Goal: Information Seeking & Learning: Understand process/instructions

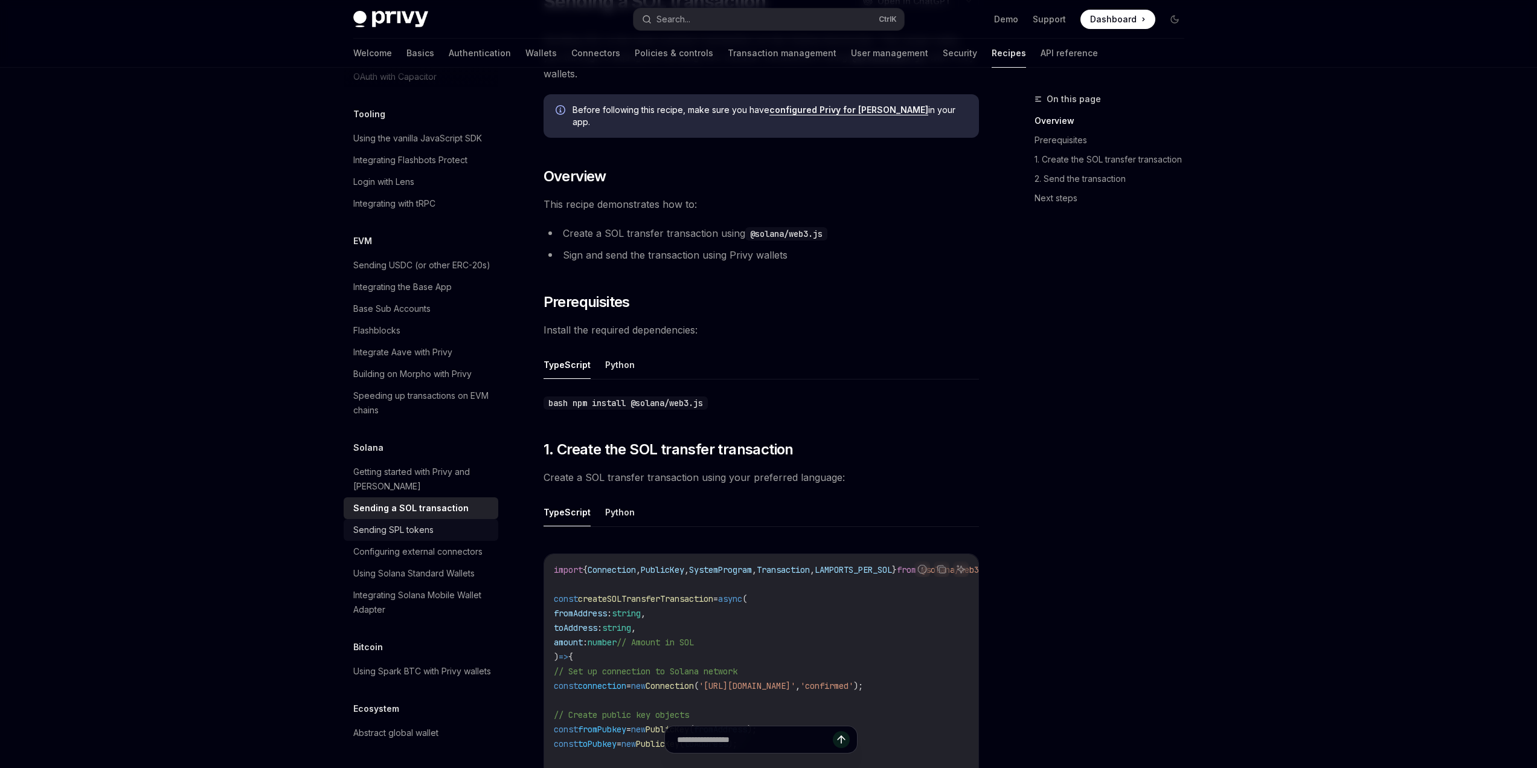
click at [433, 523] on div "Sending SPL tokens" at bounding box center [422, 530] width 138 height 14
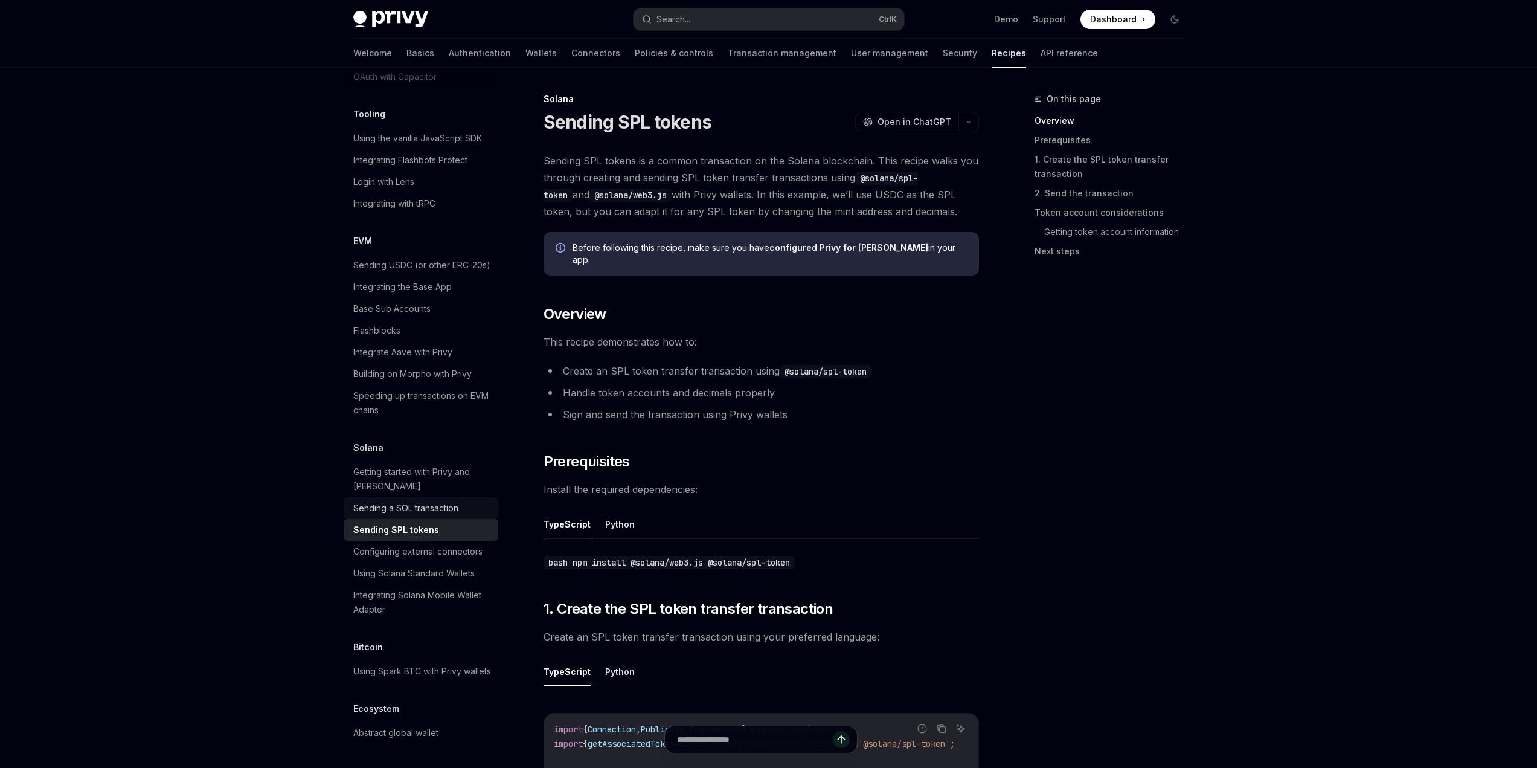
click at [433, 501] on div "Sending a SOL transaction" at bounding box center [405, 508] width 105 height 14
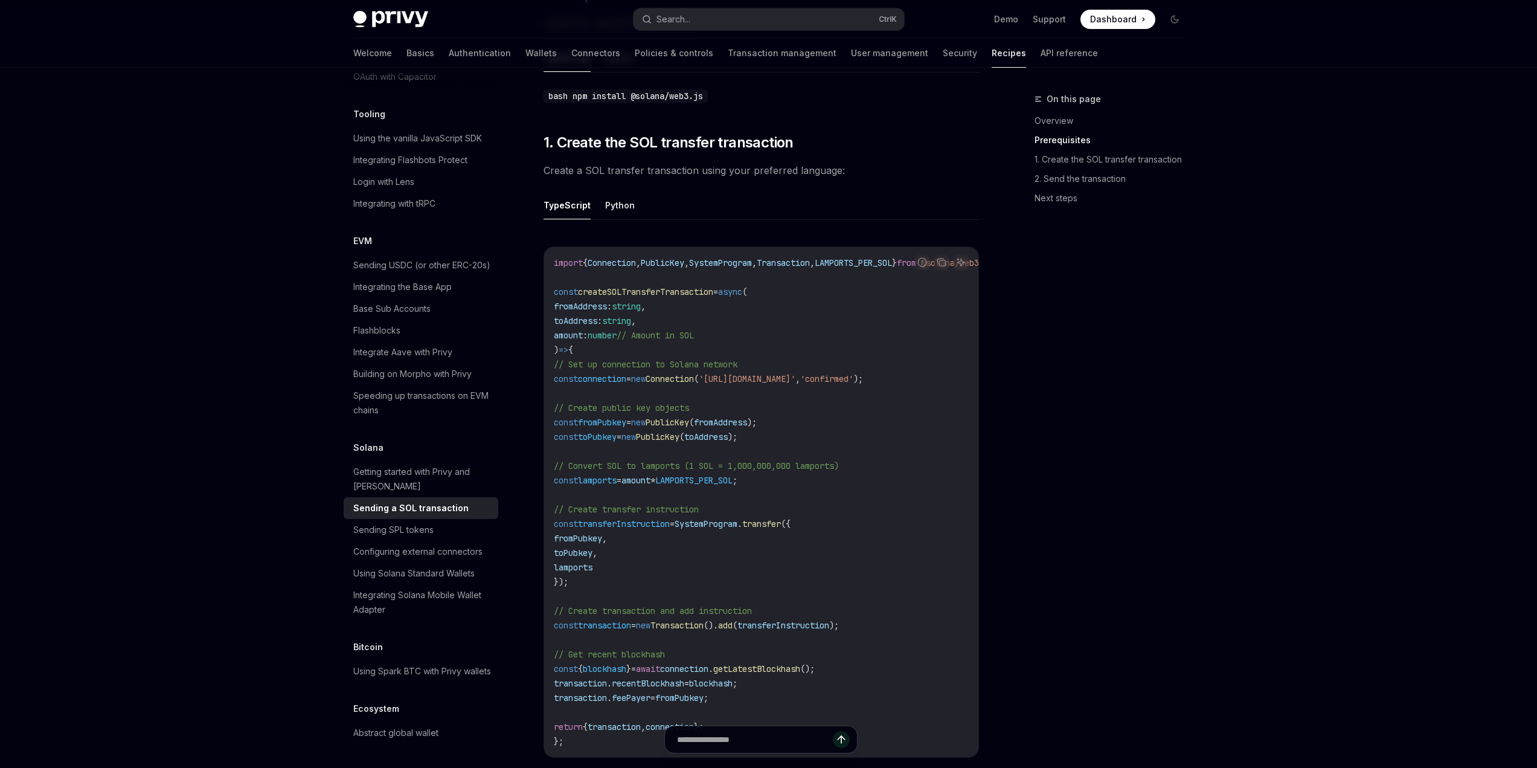
scroll to position [423, 0]
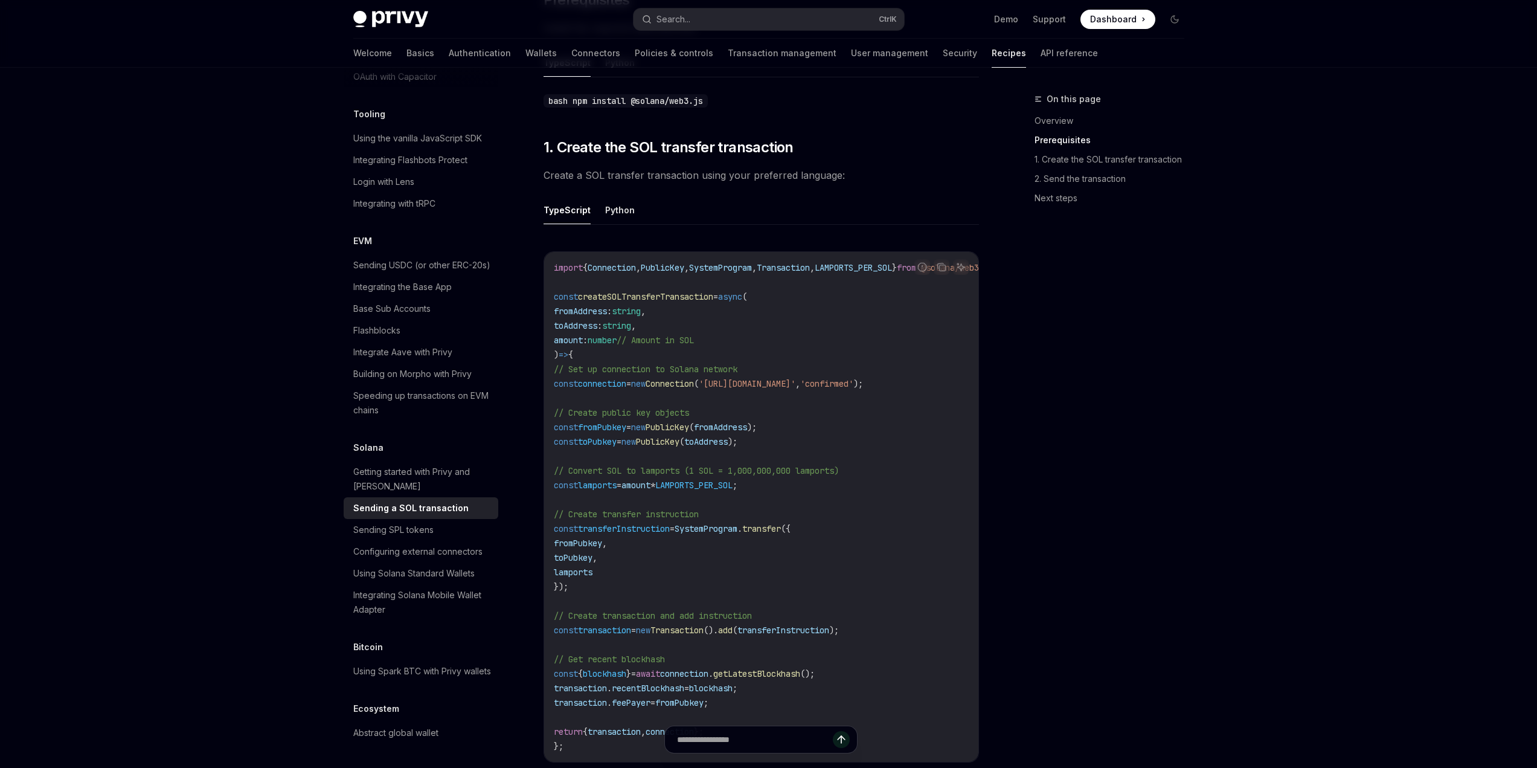
click at [573, 509] on span "// Create transfer instruction" at bounding box center [626, 514] width 145 height 11
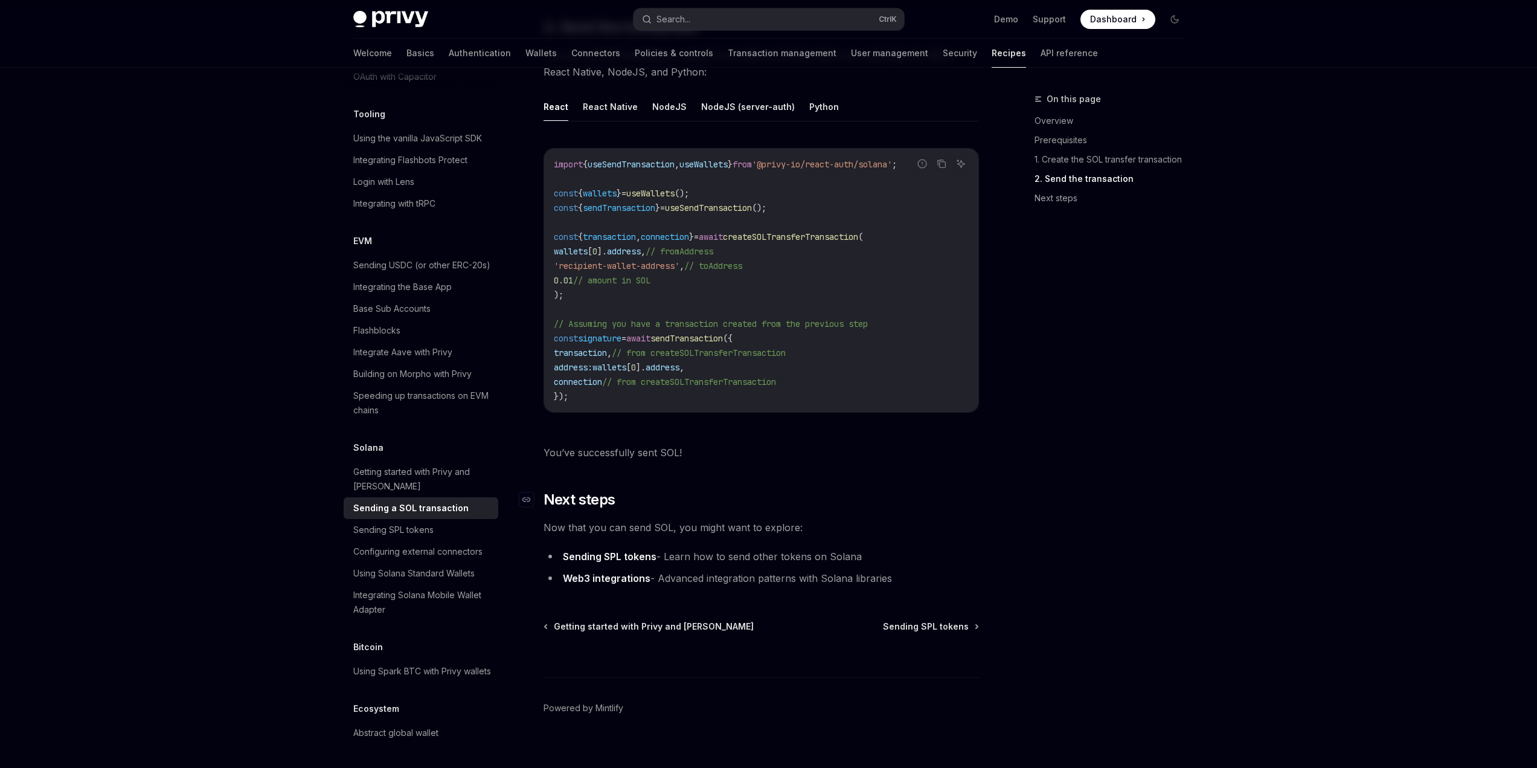
scroll to position [1224, 0]
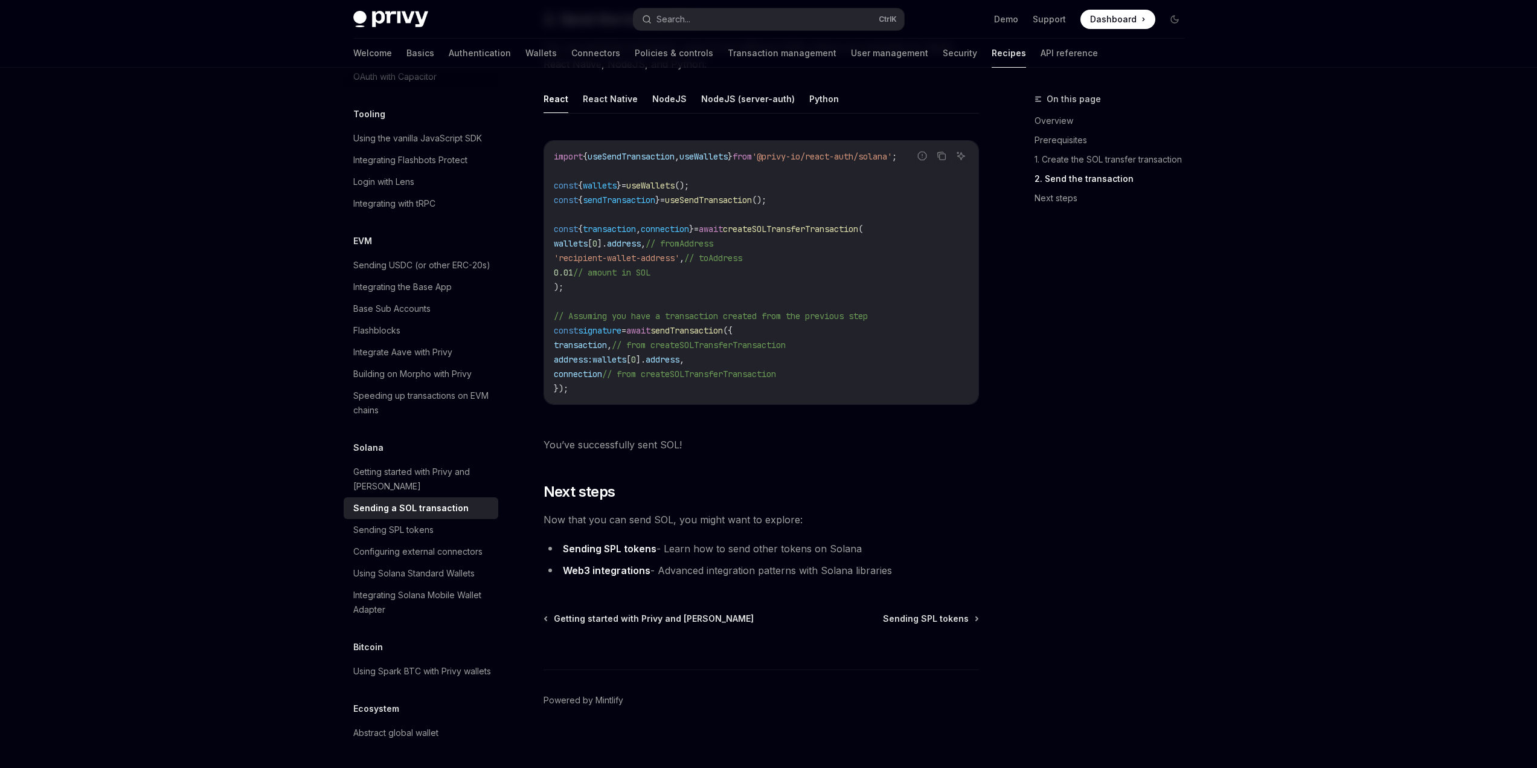
click at [613, 542] on link "Sending SPL tokens" at bounding box center [610, 548] width 94 height 13
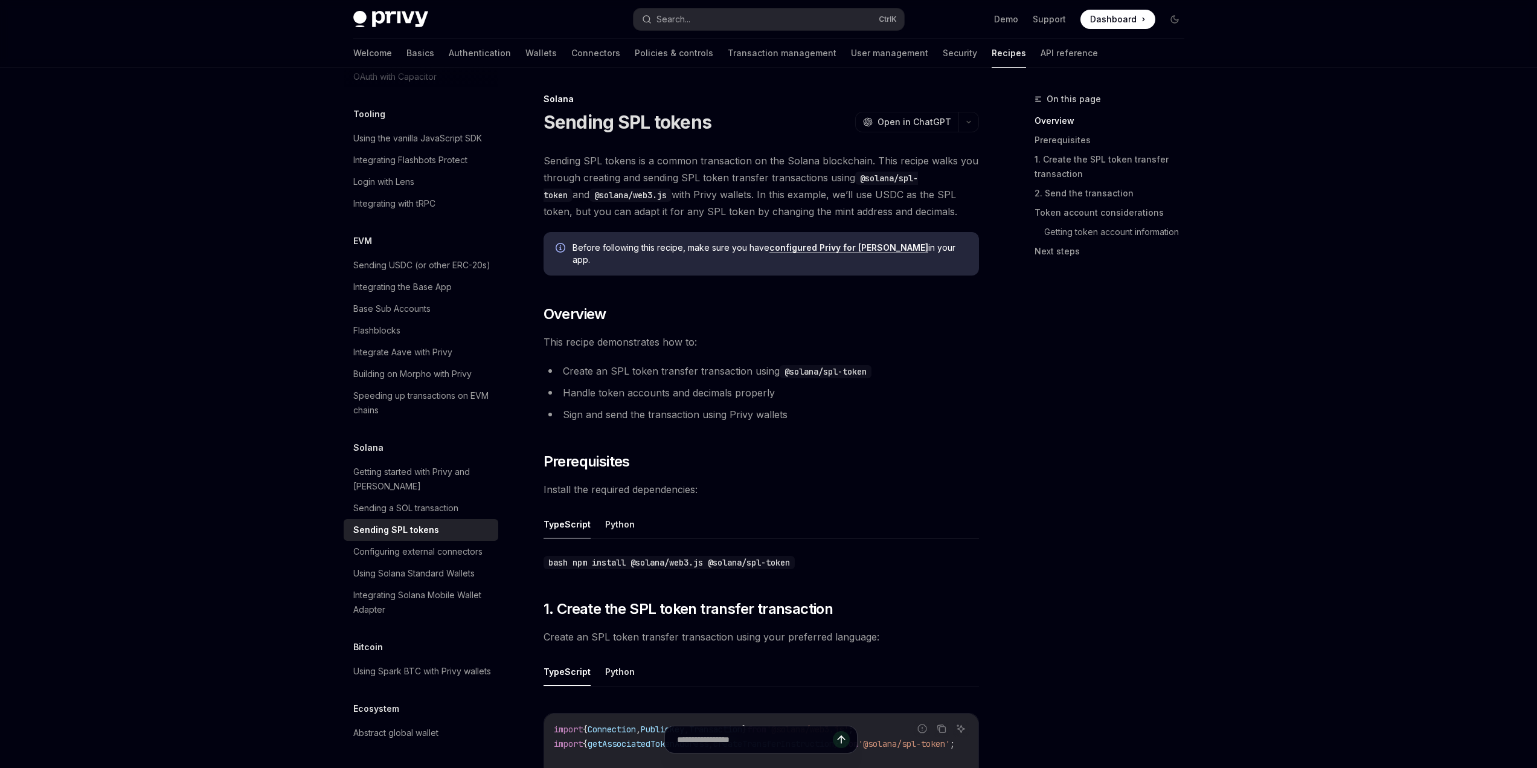
click at [688, 481] on span "Install the required dependencies:" at bounding box center [762, 489] width 436 height 17
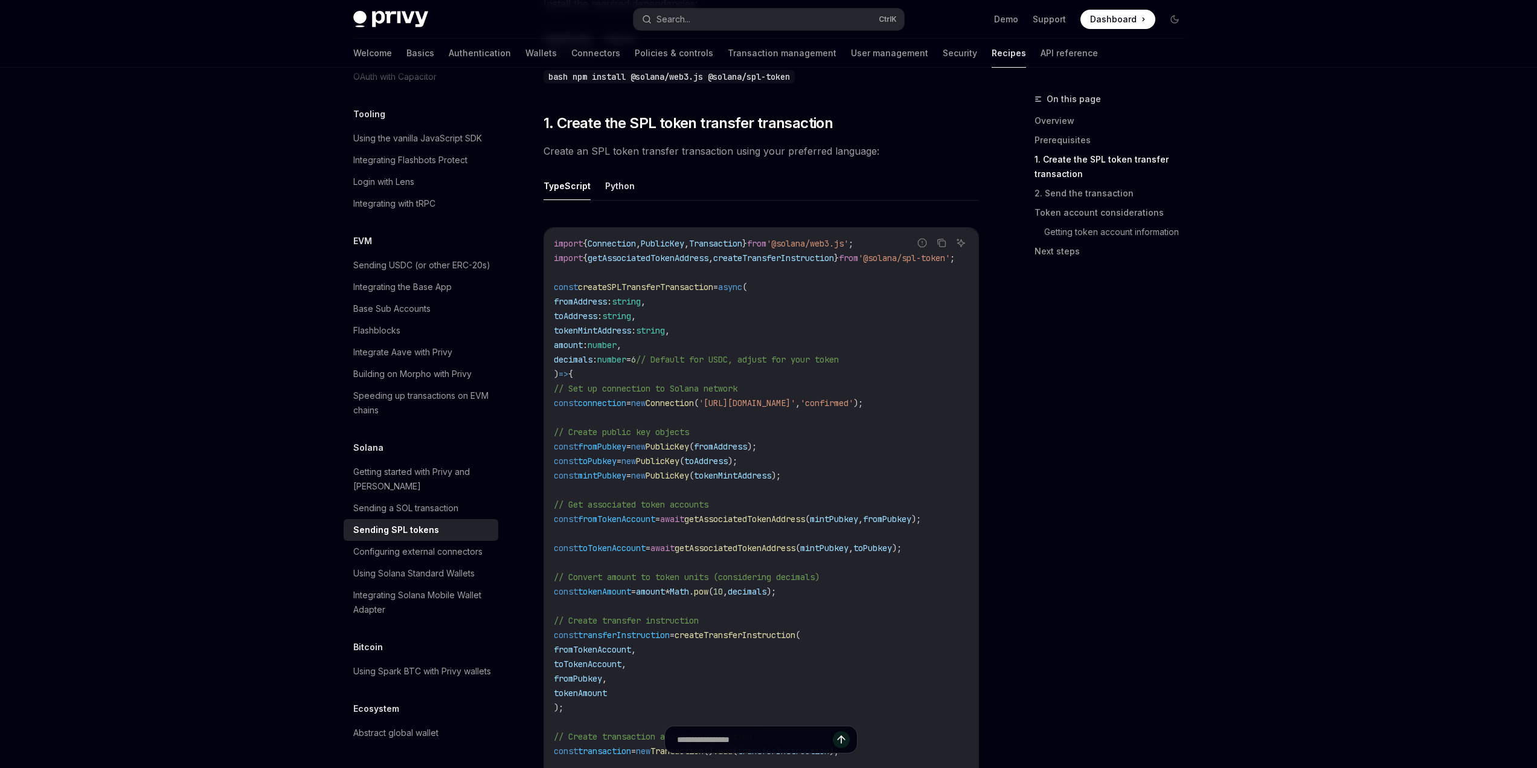
scroll to position [483, 0]
click at [937, 240] on button "Copy the contents from the code block" at bounding box center [942, 245] width 16 height 16
click at [933, 217] on div "Report incorrect code Copied! Ask AI import { Connection , PublicKey , Transact…" at bounding box center [762, 560] width 436 height 687
click at [636, 240] on span "Connection" at bounding box center [612, 245] width 48 height 11
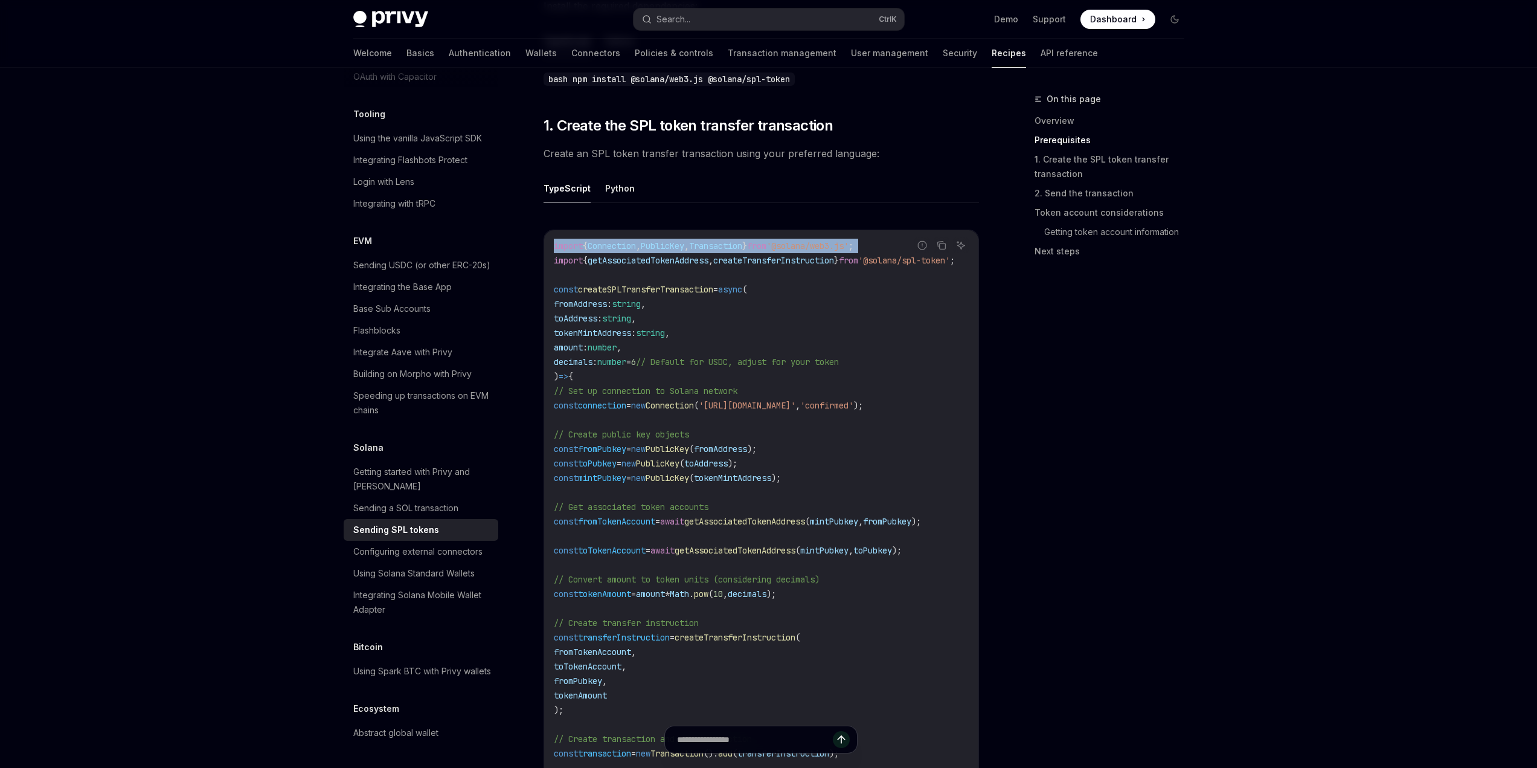
click at [636, 240] on span "Connection" at bounding box center [612, 245] width 48 height 11
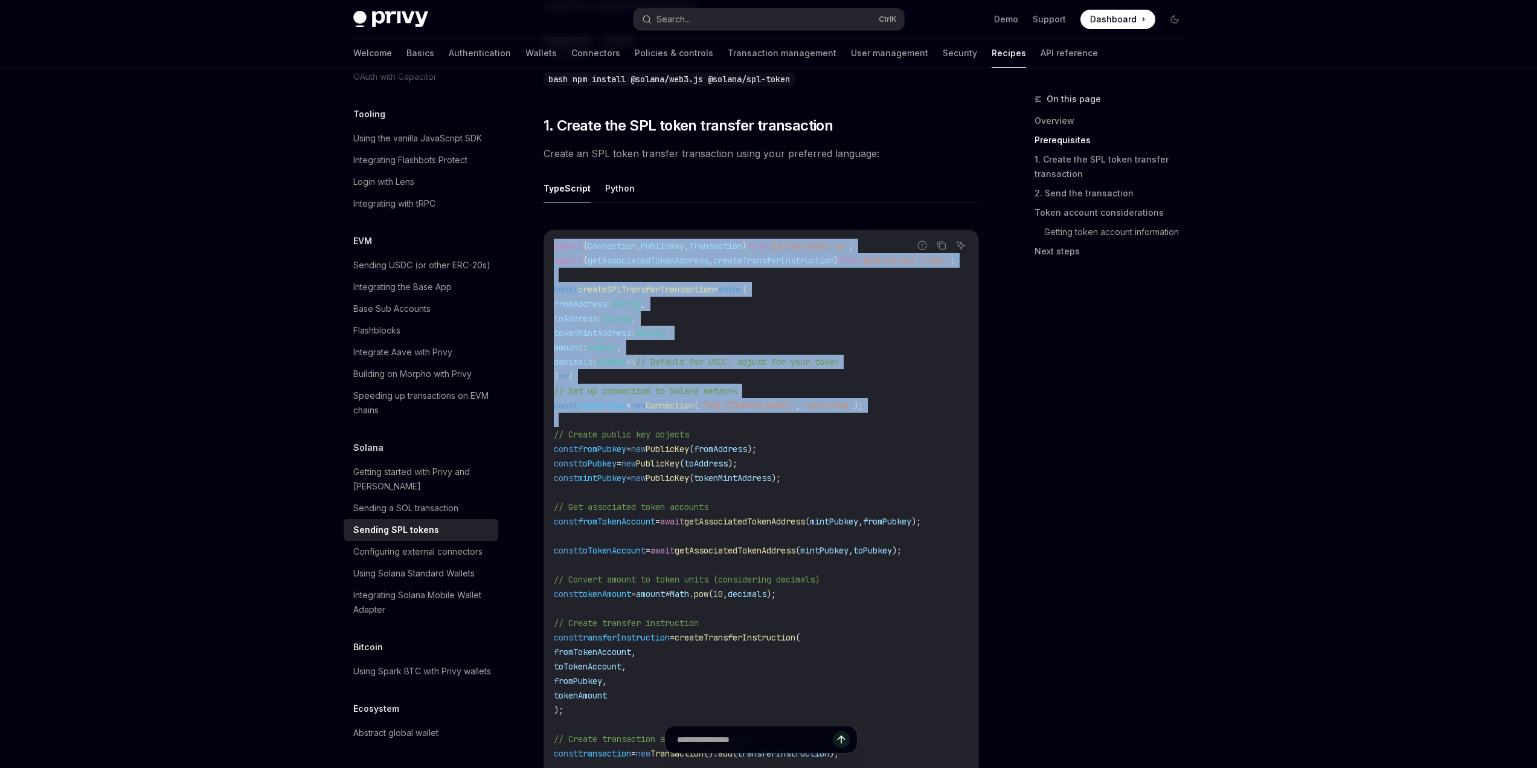
drag, startPoint x: 644, startPoint y: 232, endPoint x: 661, endPoint y: 407, distance: 175.4
click at [661, 407] on code "import { Connection , PublicKey , Transaction } from '@solana/web3.js' ; import…" at bounding box center [769, 558] width 430 height 638
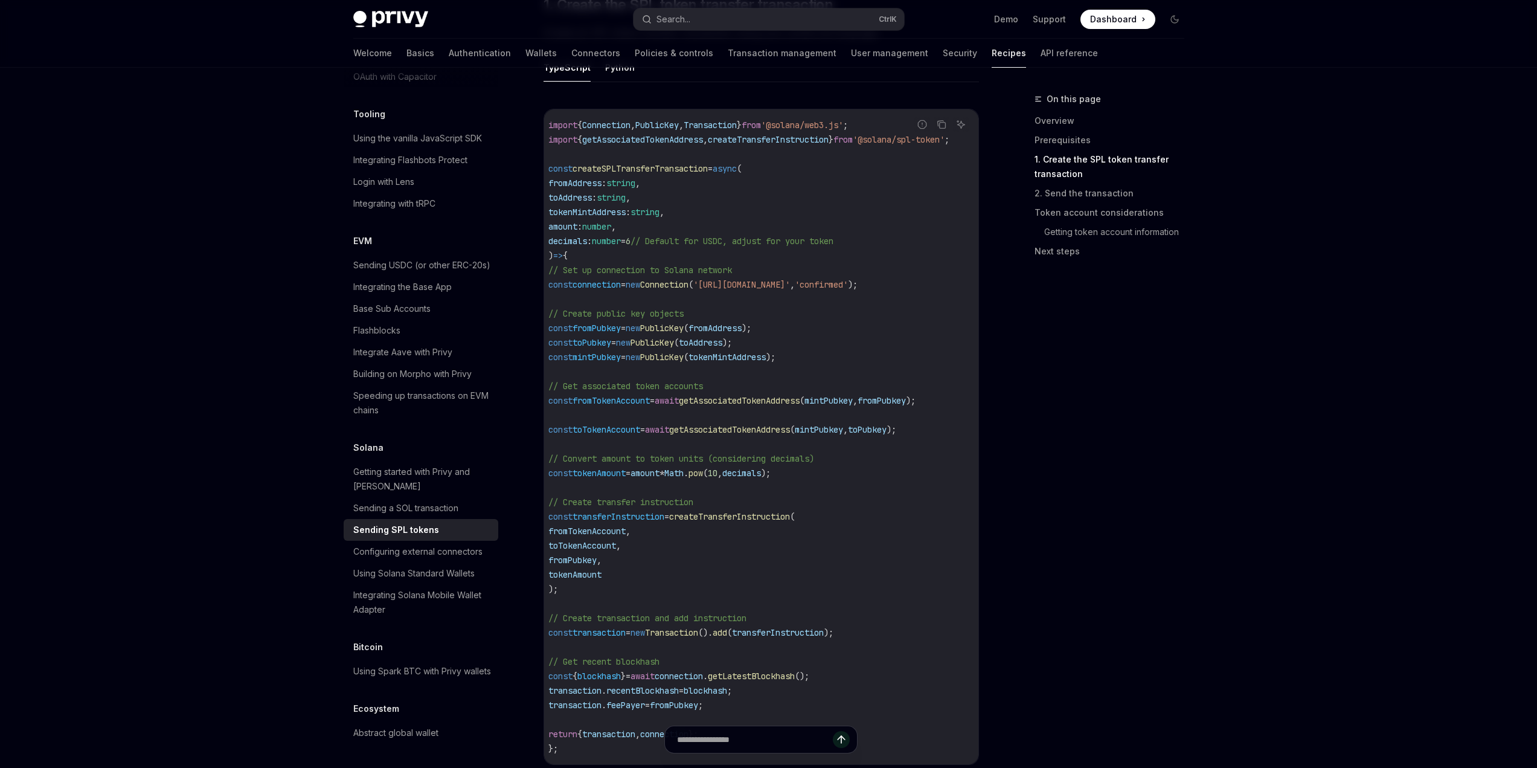
scroll to position [0, 51]
drag, startPoint x: 663, startPoint y: 402, endPoint x: 788, endPoint y: 407, distance: 125.8
drag, startPoint x: 808, startPoint y: 405, endPoint x: 768, endPoint y: 404, distance: 39.3
drag, startPoint x: 768, startPoint y: 404, endPoint x: 688, endPoint y: 401, distance: 79.8
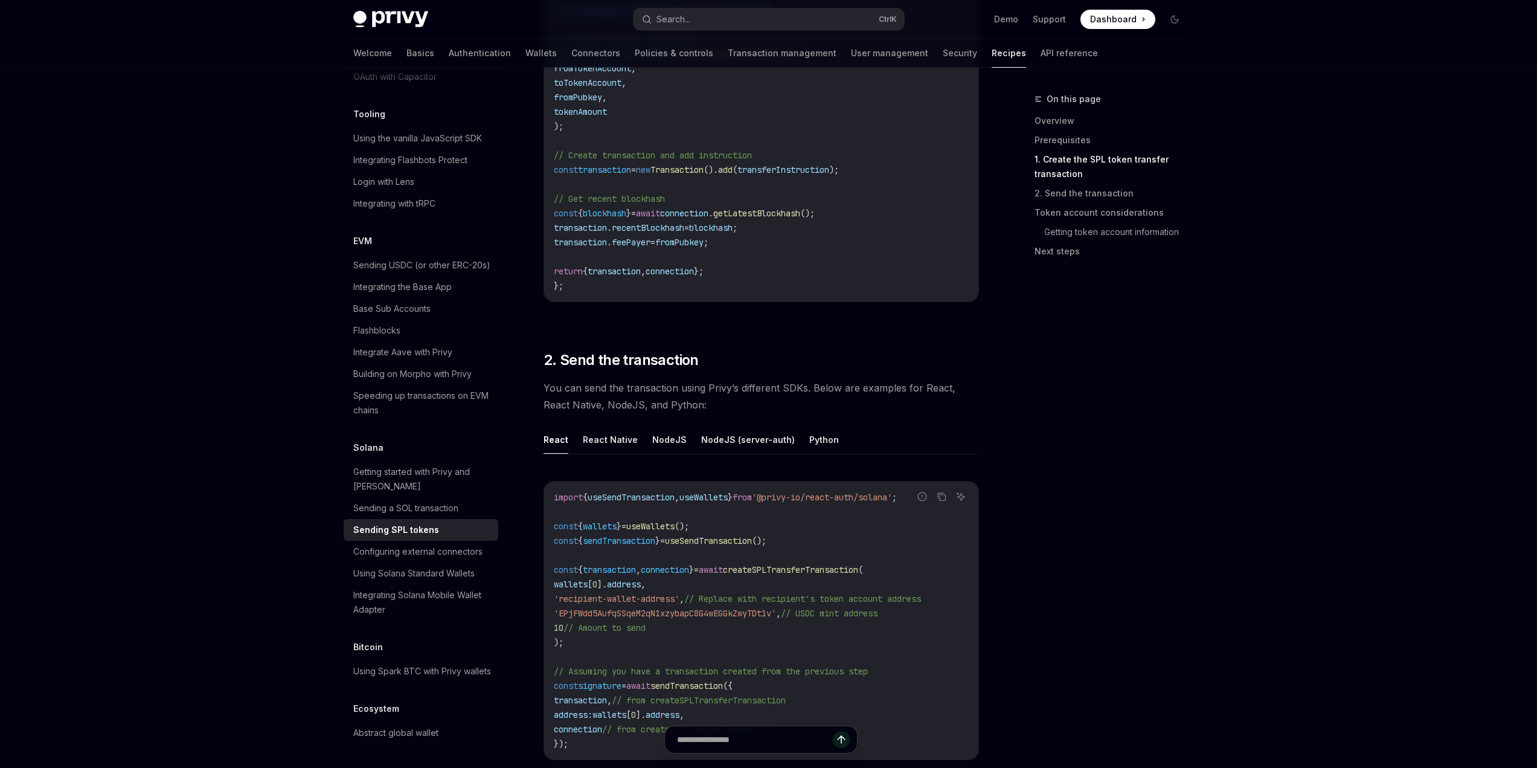
scroll to position [1087, 0]
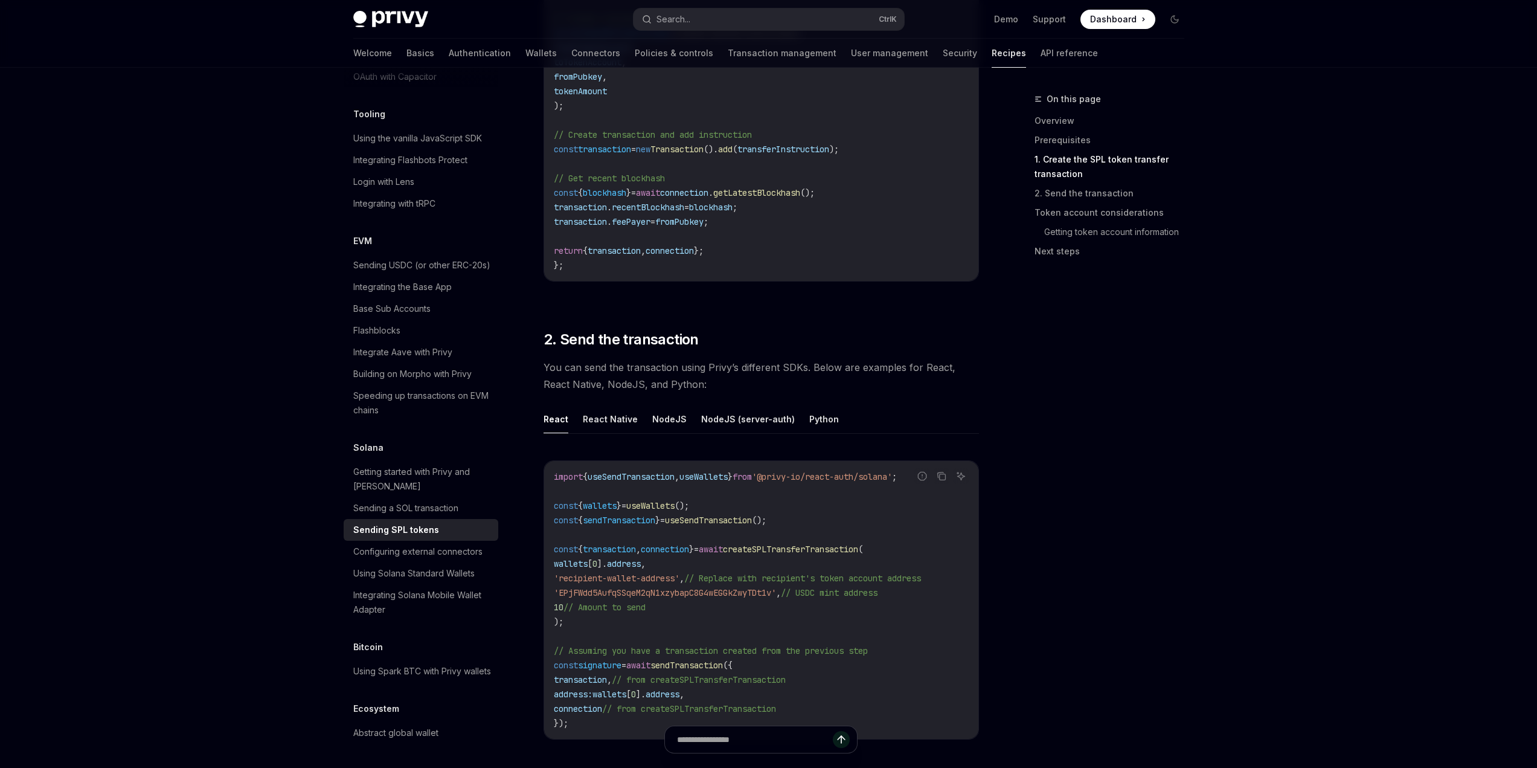
click at [750, 364] on span "You can send the transaction using Privy’s different SDKs. Below are examples f…" at bounding box center [762, 376] width 436 height 34
click at [766, 365] on span "You can send the transaction using Privy’s different SDKs. Below are examples f…" at bounding box center [762, 376] width 436 height 34
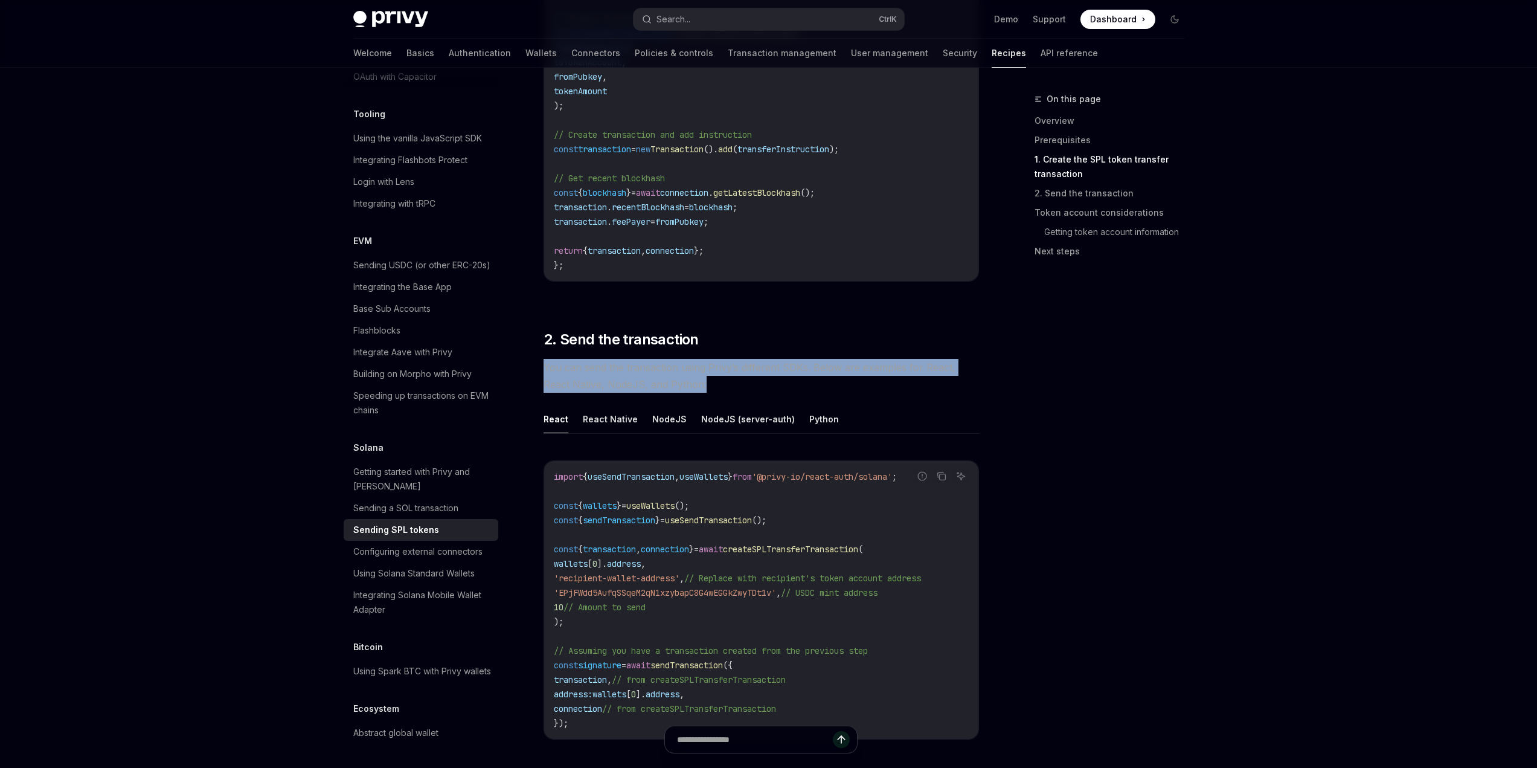
click at [766, 365] on span "You can send the transaction using Privy’s different SDKs. Below are examples f…" at bounding box center [762, 376] width 436 height 34
click at [756, 371] on span "You can send the transaction using Privy’s different SDKs. Below are examples f…" at bounding box center [762, 376] width 436 height 34
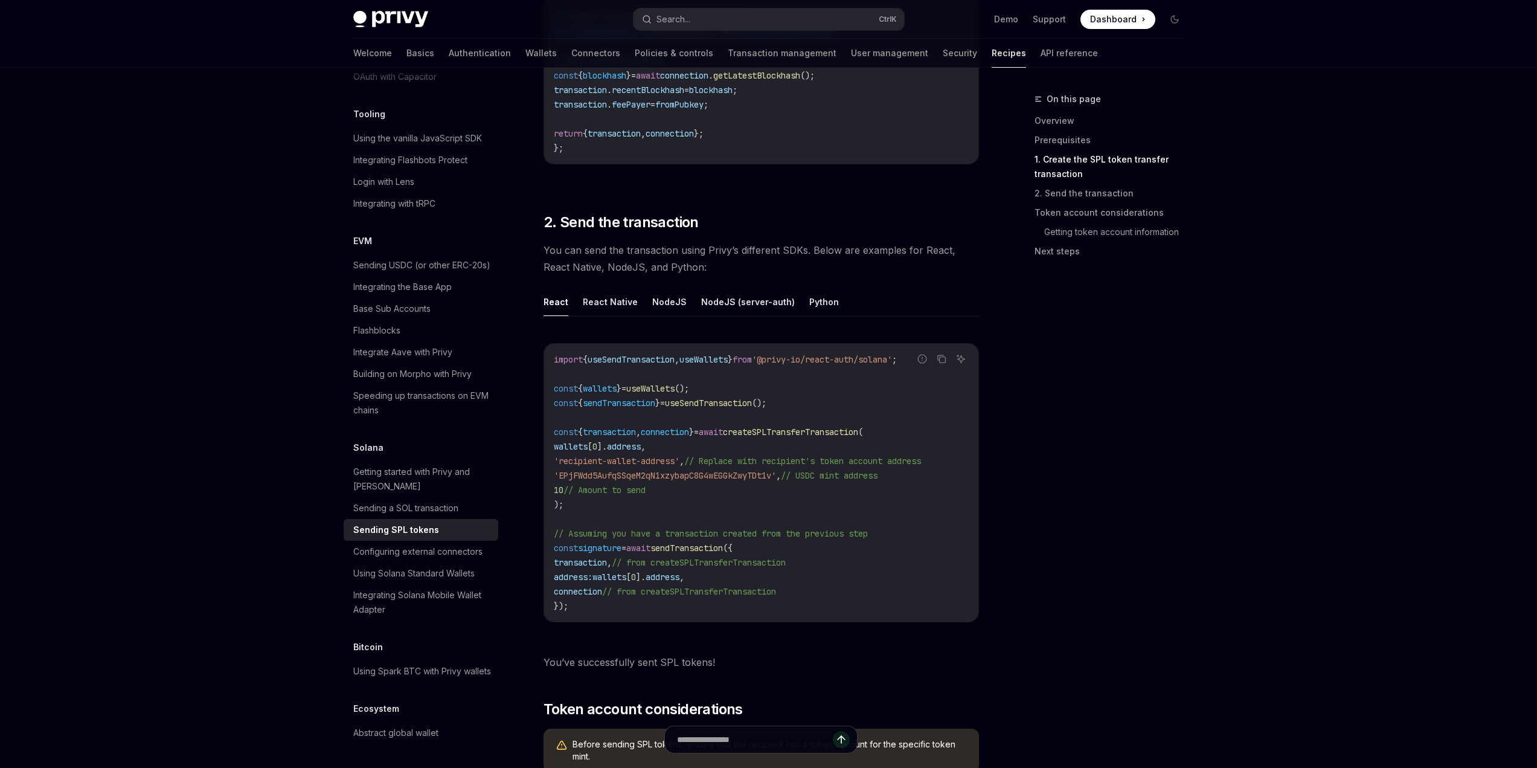
scroll to position [1208, 0]
click at [666, 294] on button "NodeJS" at bounding box center [669, 298] width 34 height 28
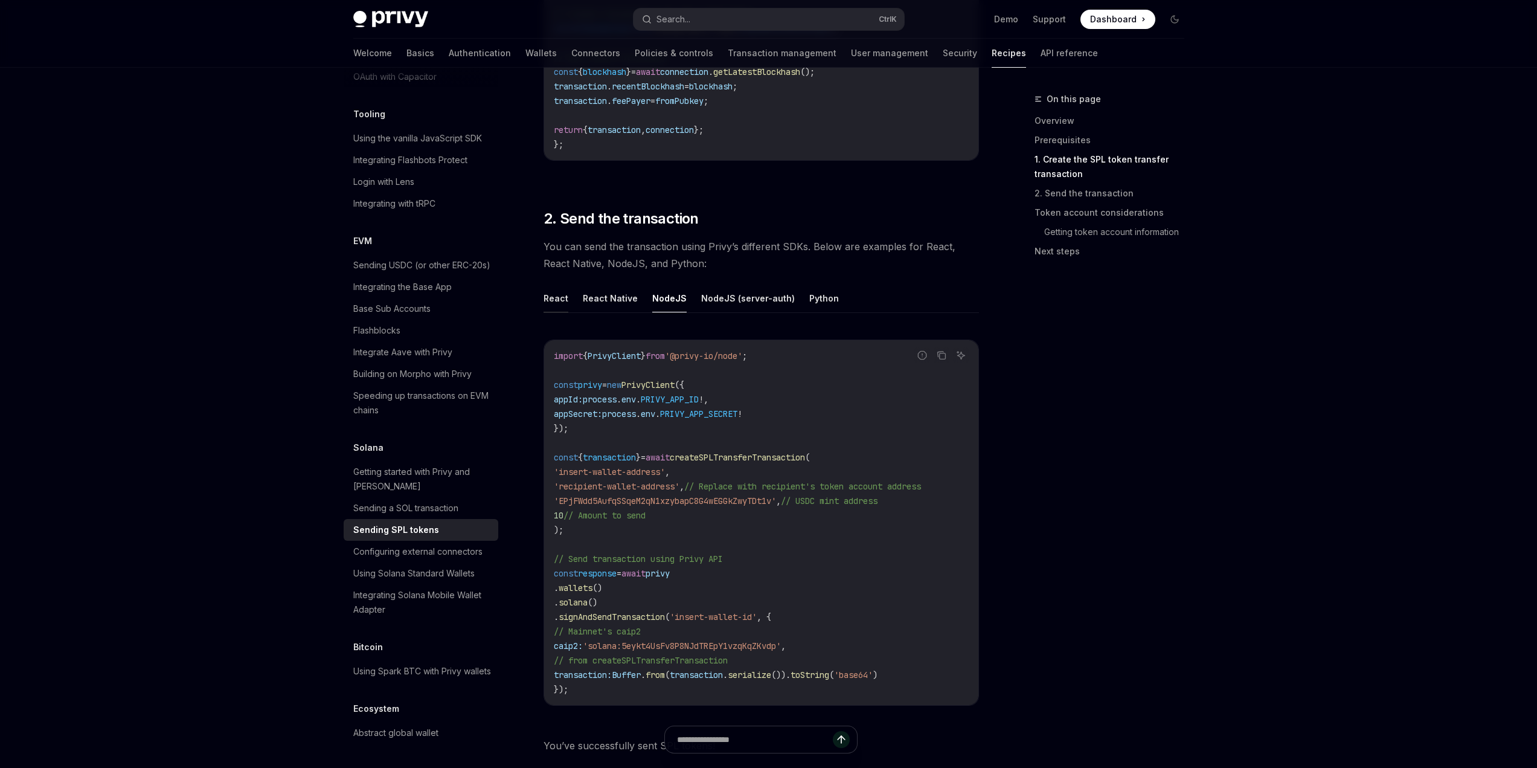
click at [553, 291] on button "React" at bounding box center [556, 298] width 25 height 28
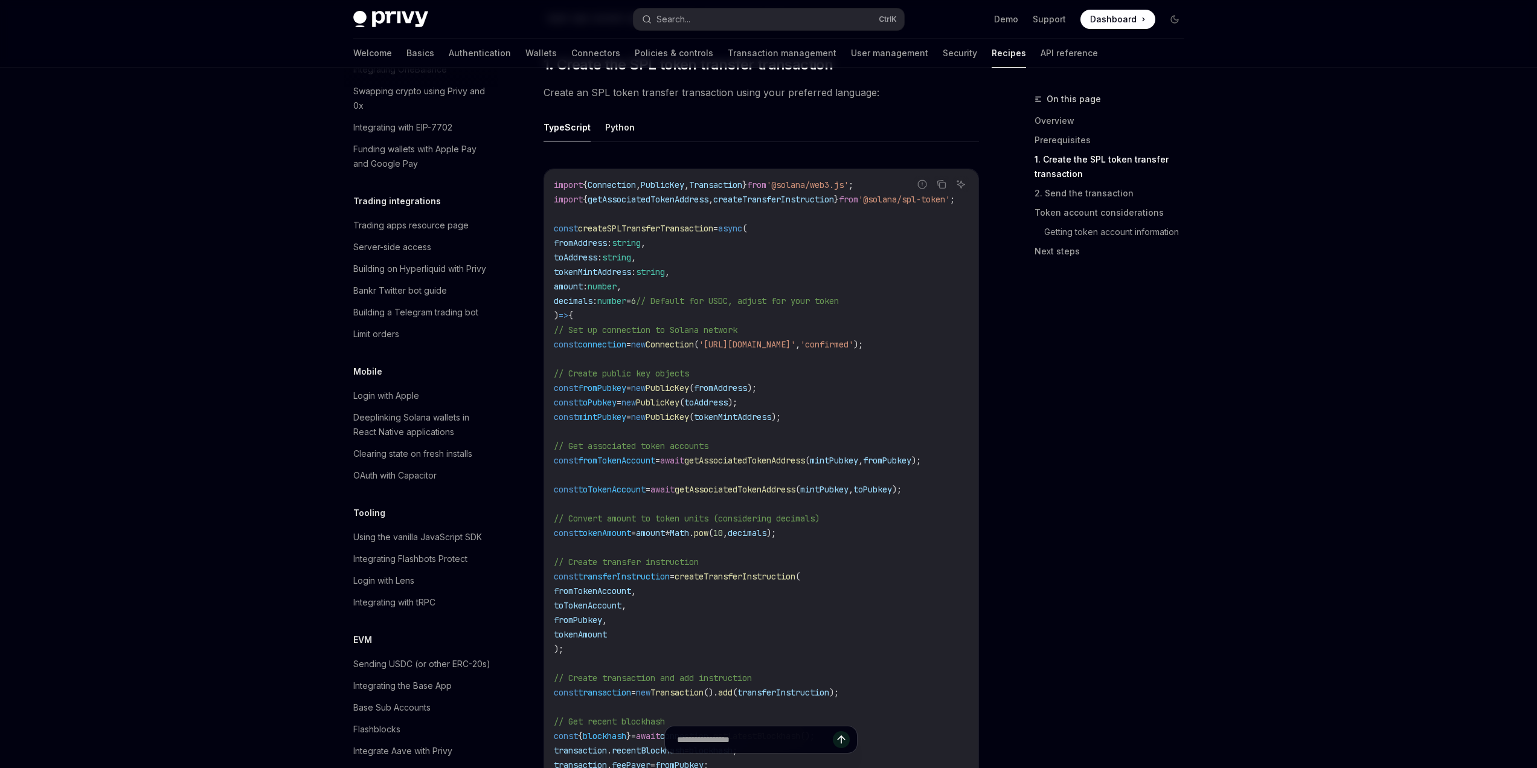
scroll to position [544, 0]
click at [938, 181] on icon "Copy the contents from the code block" at bounding box center [941, 183] width 6 height 5
click at [864, 364] on code "import { Connection , PublicKey , Transaction } from '@solana/web3.js' ; import…" at bounding box center [769, 497] width 430 height 638
click at [965, 341] on code "import { Connection , PublicKey , Transaction } from '@solana/web3.js' ; import…" at bounding box center [769, 497] width 430 height 638
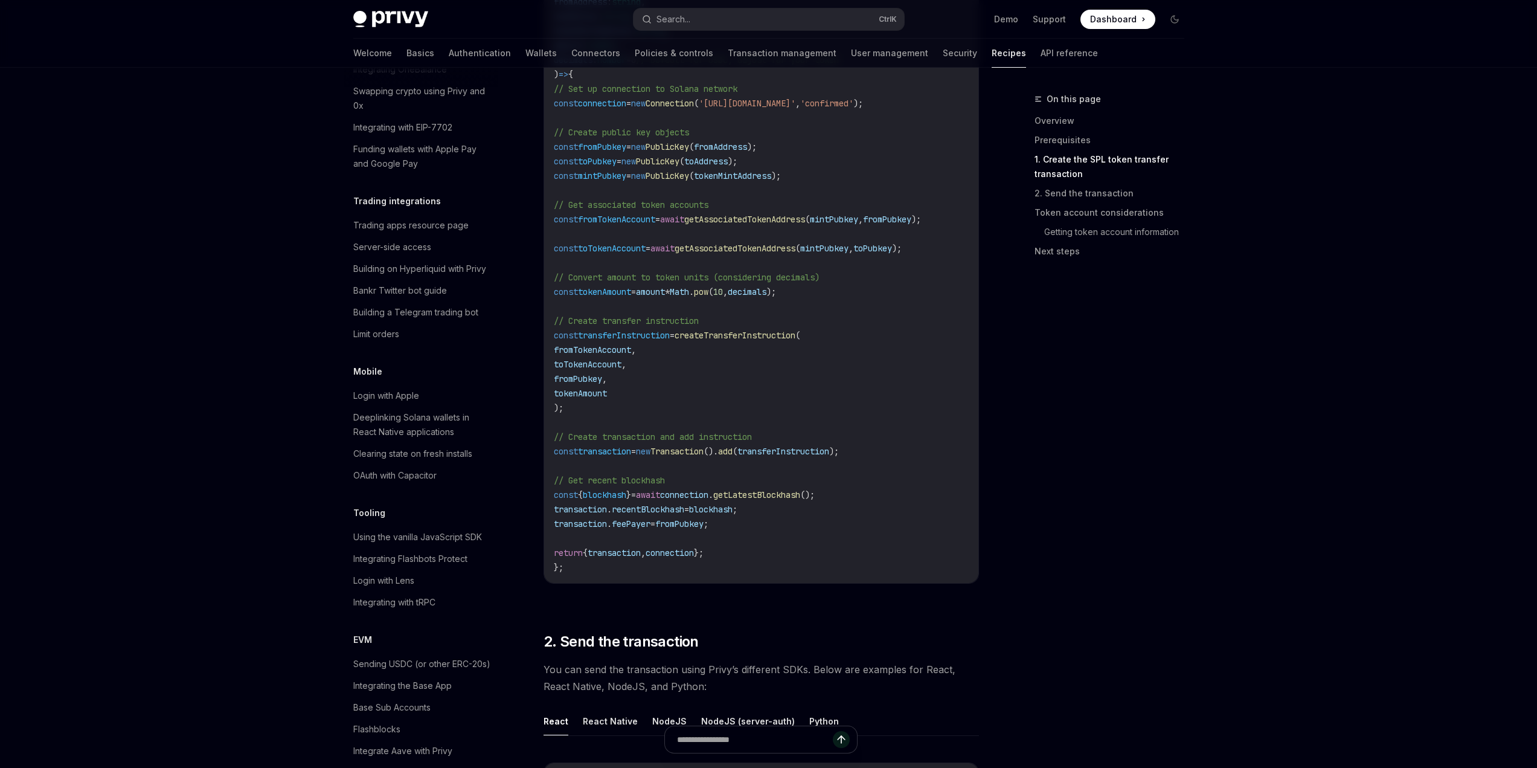
scroll to position [1148, 0]
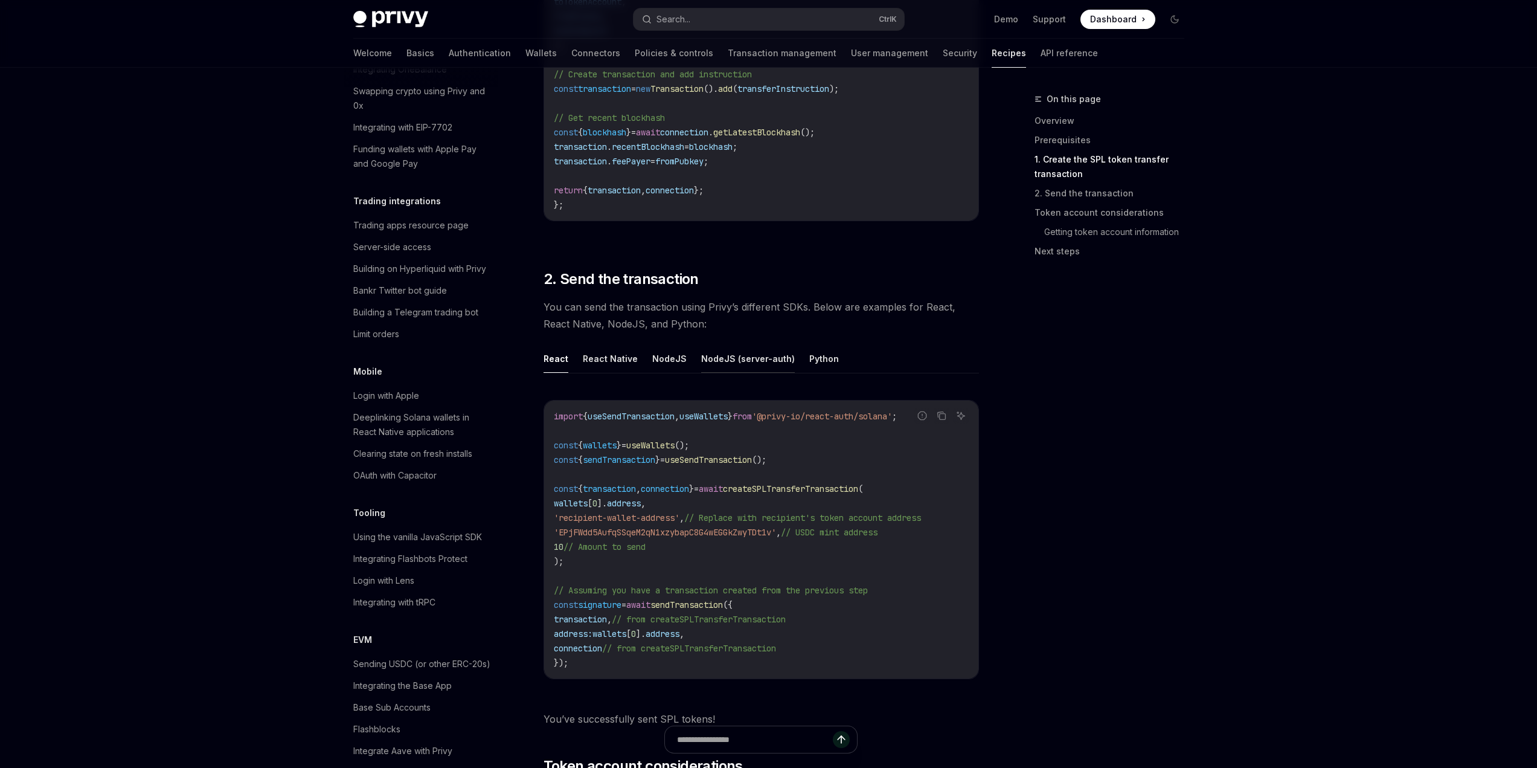
click at [742, 355] on button "NodeJS (server-auth)" at bounding box center [748, 358] width 94 height 28
type textarea "*"
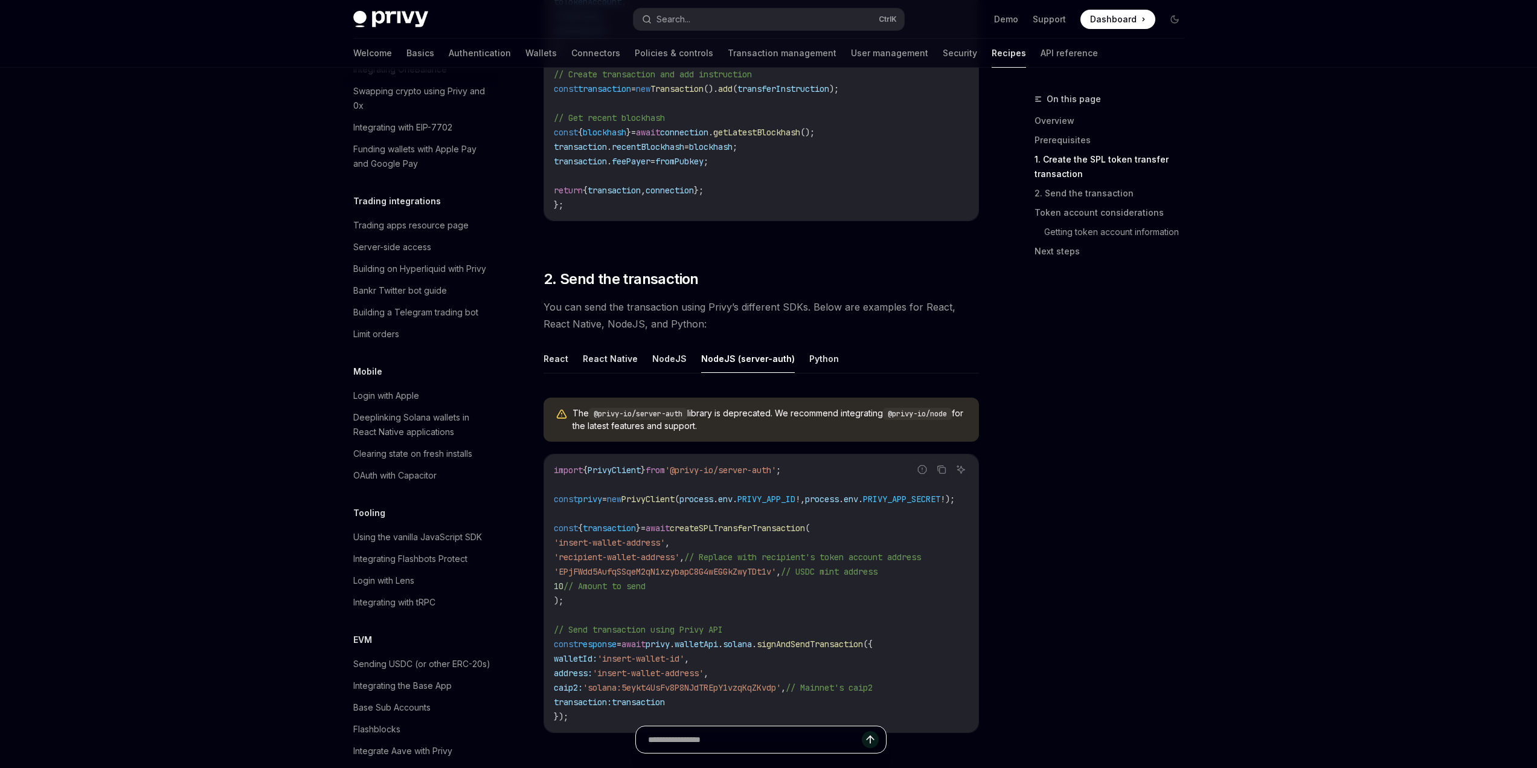
click at [722, 750] on input "text" at bounding box center [755, 739] width 214 height 27
click at [715, 719] on div "import { PrivyClient } from '@privy-io/server-auth' ; const privy = new PrivyCl…" at bounding box center [761, 593] width 434 height 278
drag, startPoint x: 721, startPoint y: 742, endPoint x: 719, endPoint y: 722, distance: 20.0
click at [721, 738] on input "text" at bounding box center [755, 739] width 214 height 27
click at [719, 722] on div "import { PrivyClient } from '@privy-io/server-auth' ; const privy = new PrivyCl…" at bounding box center [761, 593] width 434 height 278
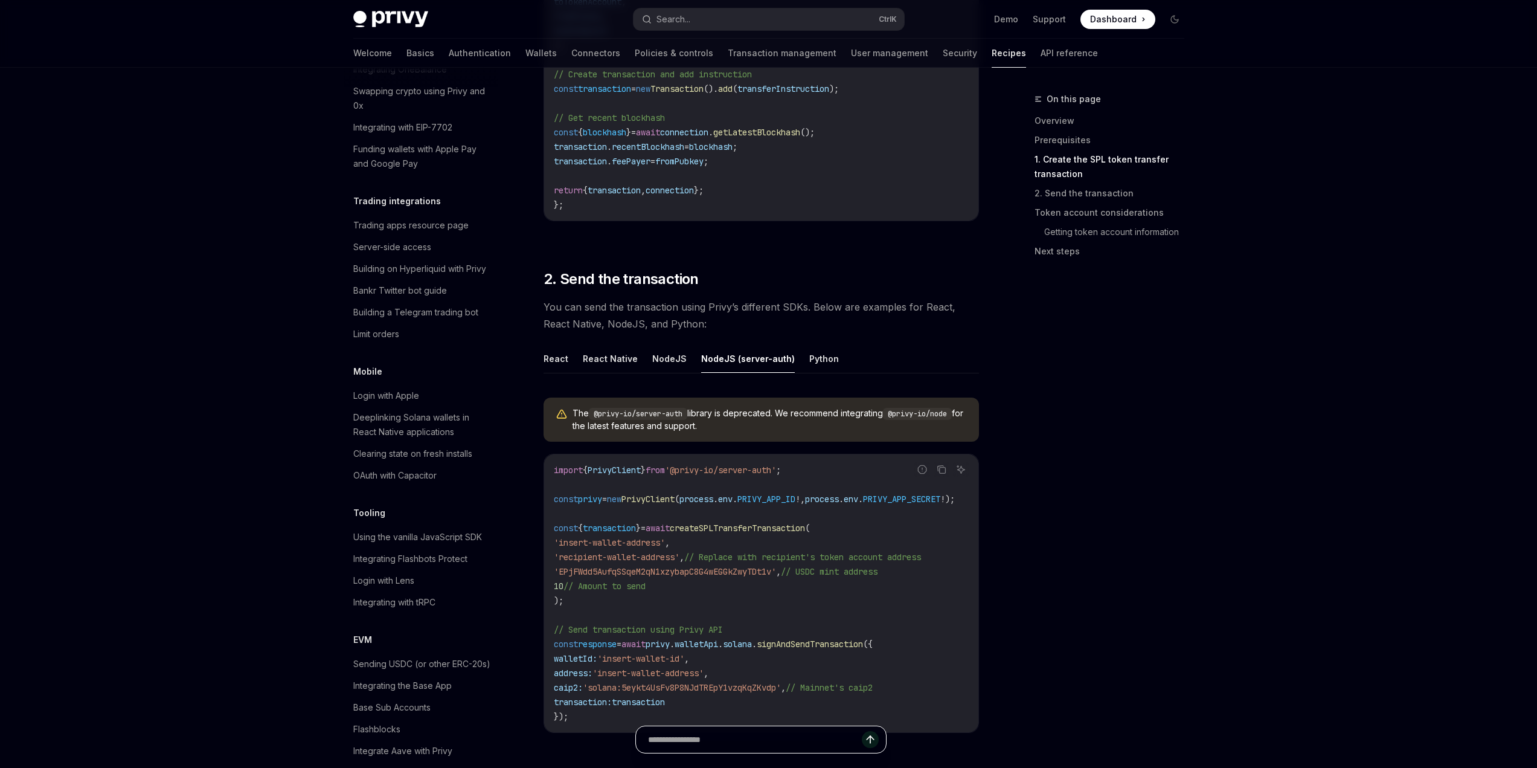
drag, startPoint x: 725, startPoint y: 735, endPoint x: 725, endPoint y: 720, distance: 14.5
click at [725, 731] on input "text" at bounding box center [755, 739] width 214 height 27
drag, startPoint x: 725, startPoint y: 720, endPoint x: 731, endPoint y: 732, distance: 13.2
click at [726, 720] on div "import { PrivyClient } from '@privy-io/server-auth' ; const privy = new PrivyCl…" at bounding box center [761, 593] width 434 height 278
drag, startPoint x: 732, startPoint y: 733, endPoint x: 732, endPoint y: 718, distance: 15.7
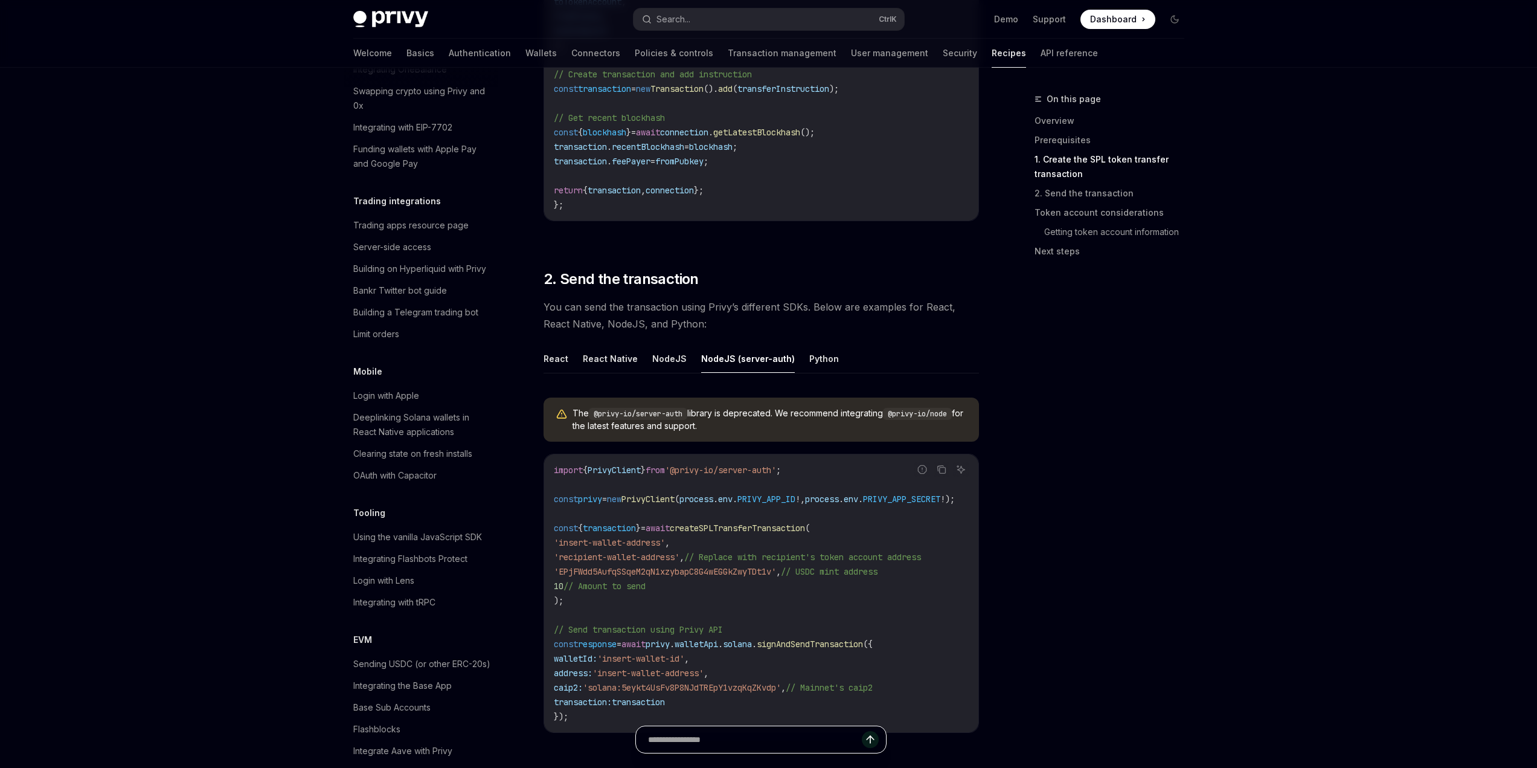
click at [732, 728] on input "text" at bounding box center [755, 739] width 214 height 27
click at [732, 718] on div "import { PrivyClient } from '@privy-io/server-auth' ; const privy = new PrivyCl…" at bounding box center [761, 593] width 434 height 278
